Goal: Task Accomplishment & Management: Manage account settings

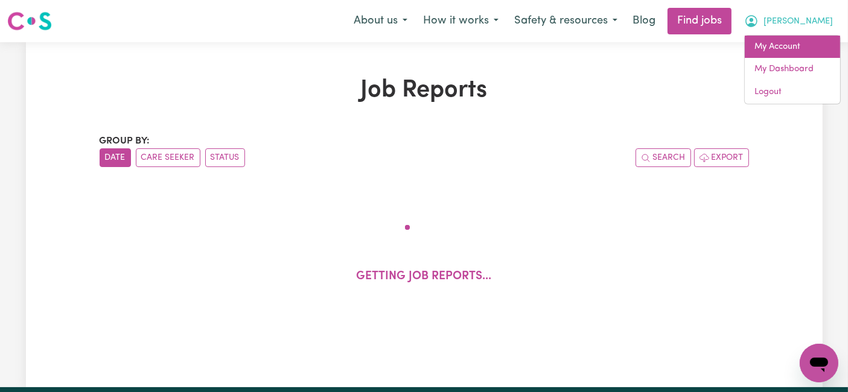
click at [793, 42] on link "My Account" at bounding box center [791, 47] width 95 height 23
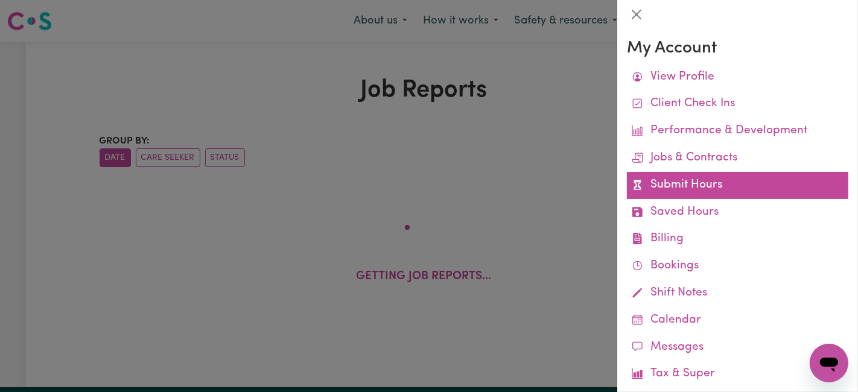
click at [672, 183] on link "Submit Hours" at bounding box center [737, 185] width 221 height 27
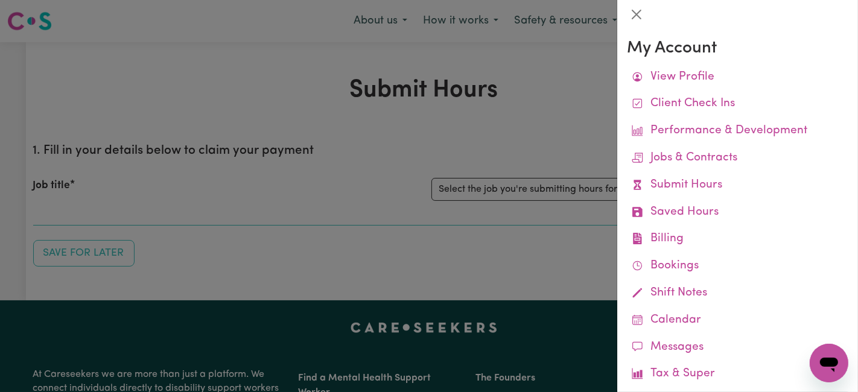
click at [477, 147] on div at bounding box center [429, 196] width 858 height 392
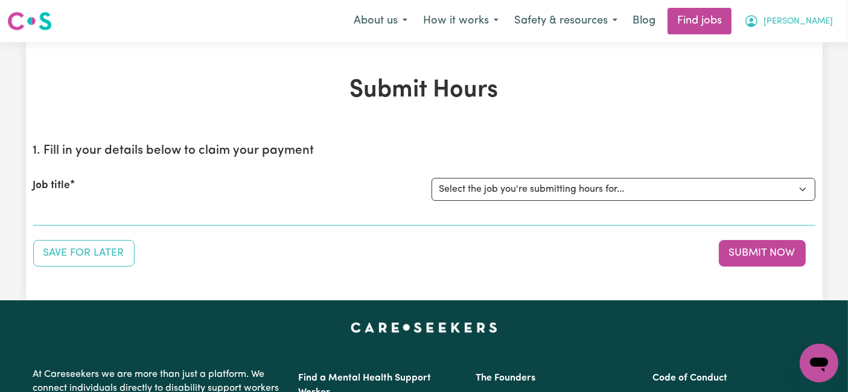
click at [810, 27] on span "[PERSON_NAME]" at bounding box center [797, 21] width 69 height 13
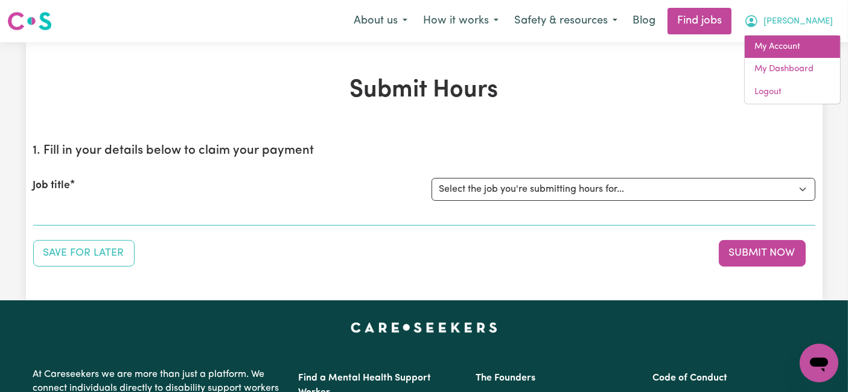
click at [781, 52] on link "My Account" at bounding box center [791, 47] width 95 height 23
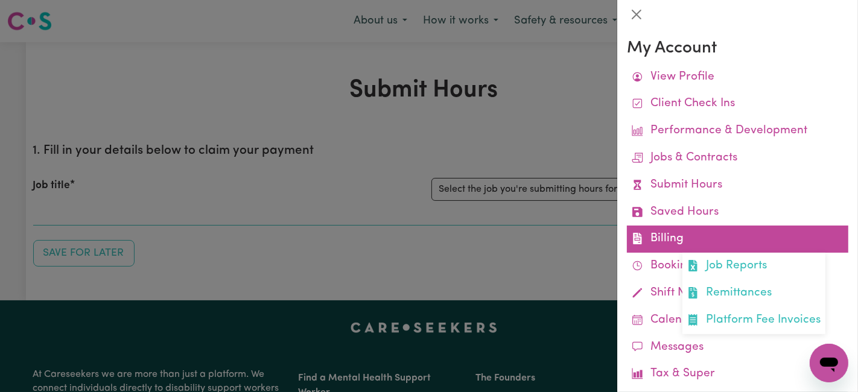
click at [691, 229] on link "Billing Job Reports Remittances Platform Fee Invoices" at bounding box center [737, 239] width 221 height 27
